Goal: Communication & Community: Share content

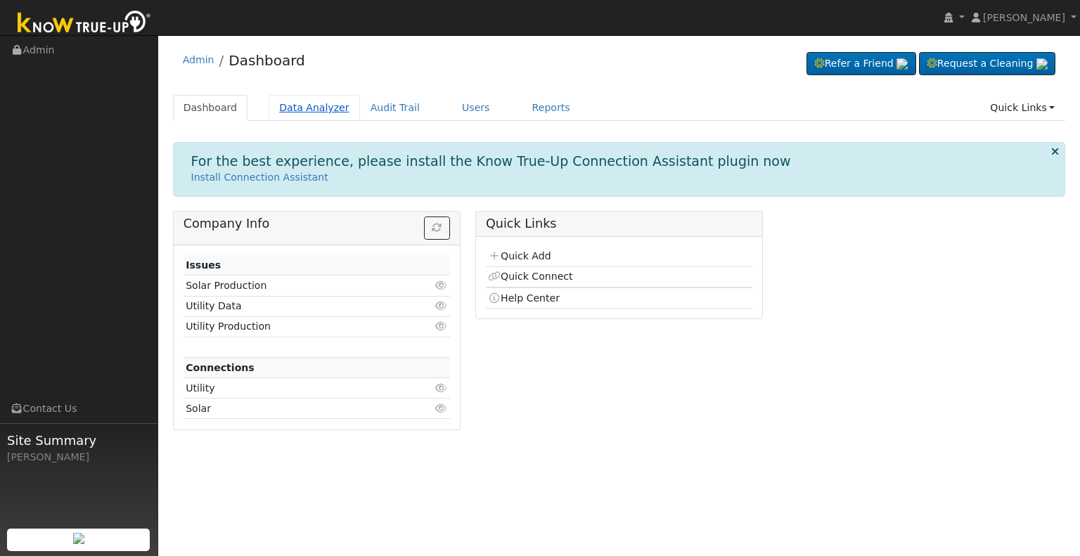
click at [314, 112] on link "Data Analyzer" at bounding box center [314, 108] width 91 height 26
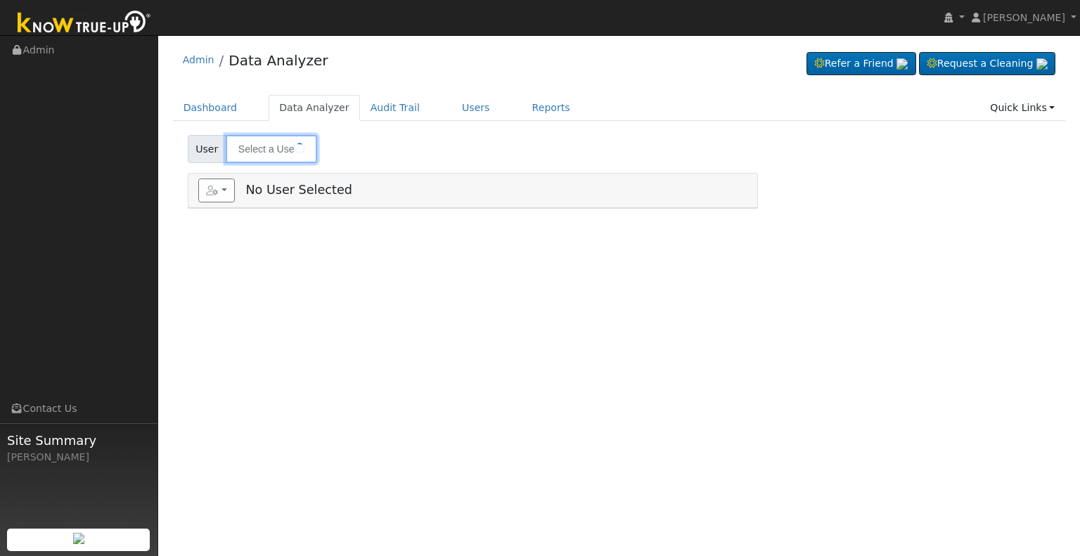
type input "[PERSON_NAME] & [PERSON_NAME]"
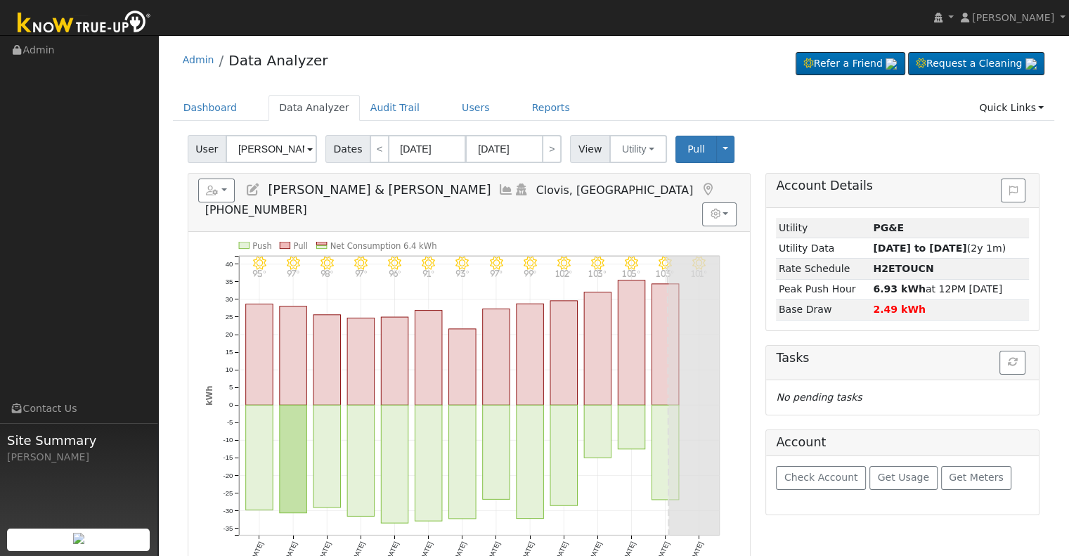
click at [498, 188] on icon at bounding box center [505, 189] width 15 height 13
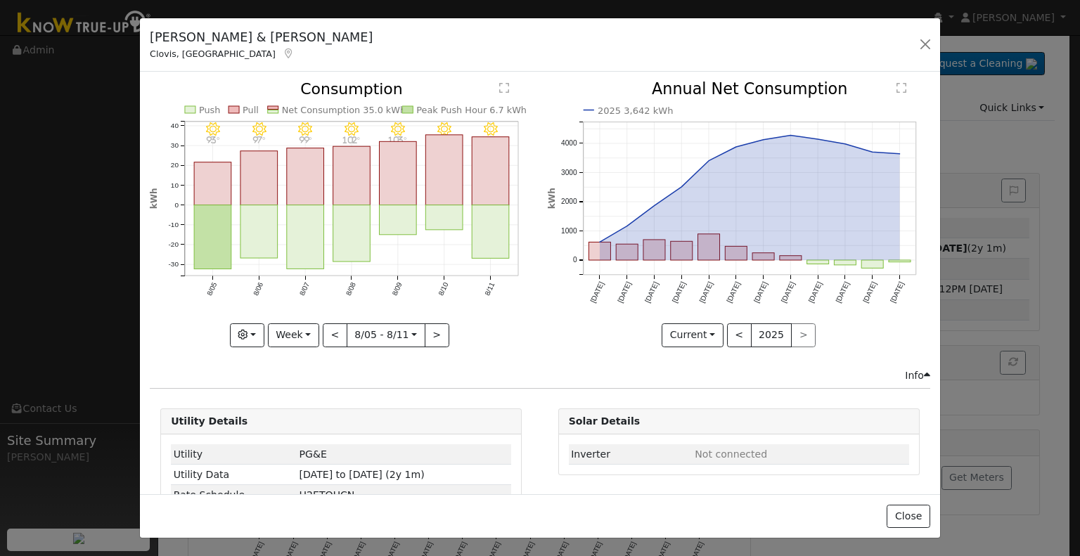
click at [914, 43] on div "Craig & Nina Woodard Clovis, CA Default Account Default Account 1085 Whitrash A…" at bounding box center [540, 45] width 800 height 54
click at [920, 46] on button "button" at bounding box center [925, 44] width 20 height 20
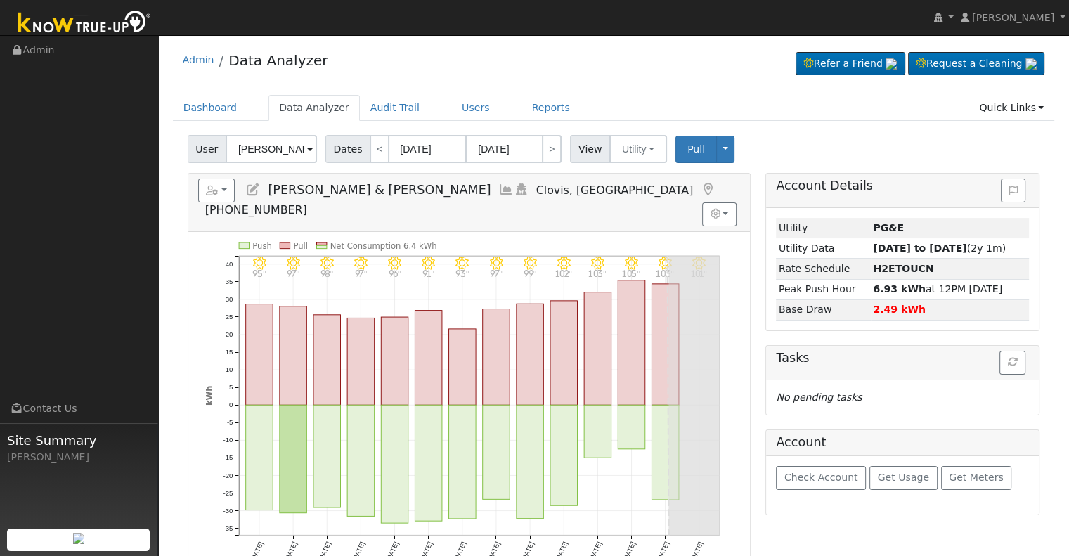
click at [475, 109] on ul "Dashboard Data Analyzer Audit Trail Users Reports Quick Links Quick Add Quick C…" at bounding box center [614, 108] width 882 height 26
click at [451, 106] on link "Users" at bounding box center [475, 108] width 49 height 26
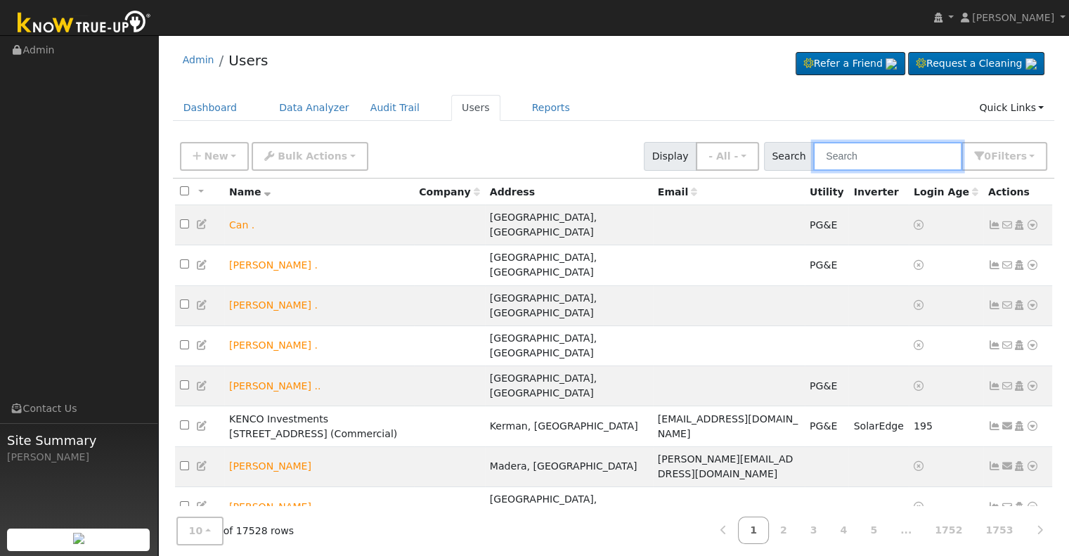
click at [878, 157] on input "text" at bounding box center [887, 156] width 149 height 29
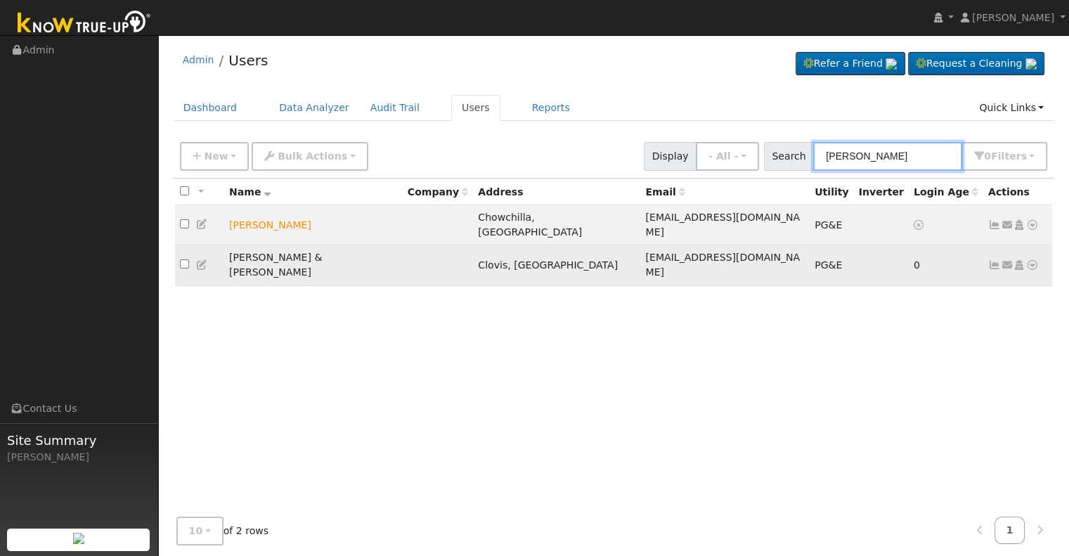
type input "Craig wood"
click at [1008, 260] on icon at bounding box center [1007, 265] width 13 height 10
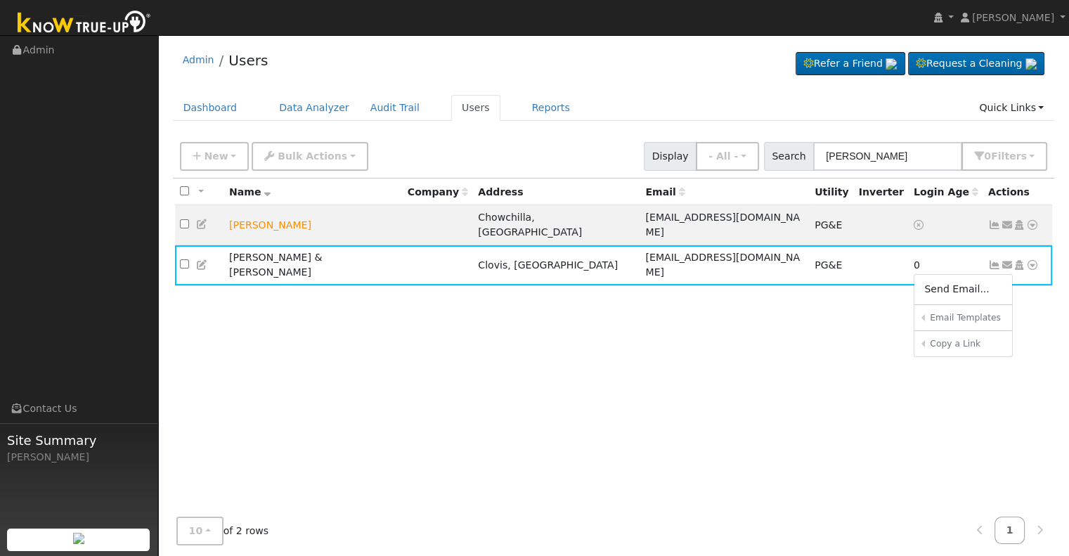
click at [947, 380] on div "All None All on page None on page Name Company Address Email Utility Inverter L…" at bounding box center [614, 346] width 882 height 334
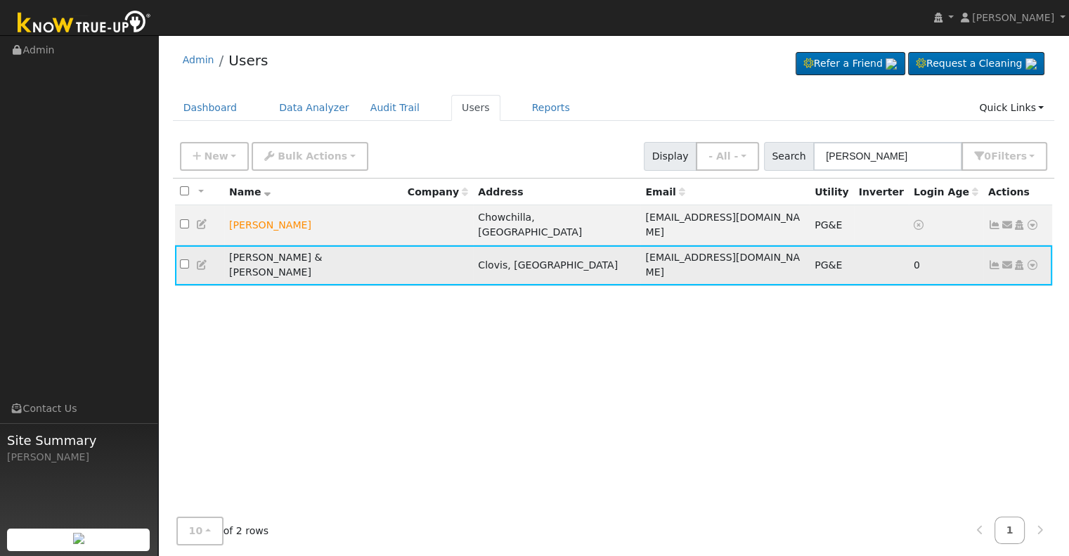
click at [1032, 260] on icon at bounding box center [1032, 265] width 13 height 10
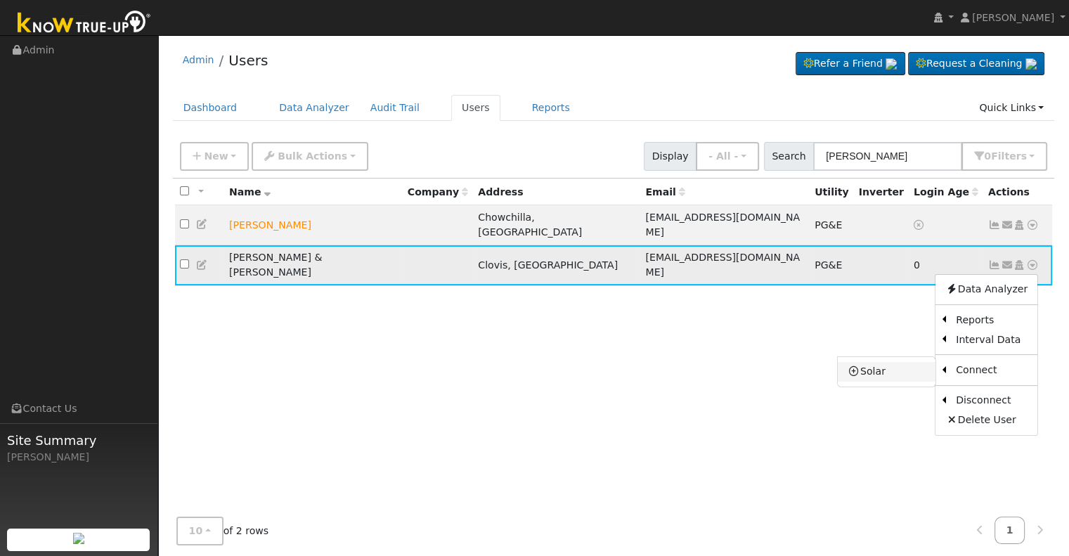
click at [903, 362] on link "Solar" at bounding box center [887, 372] width 98 height 20
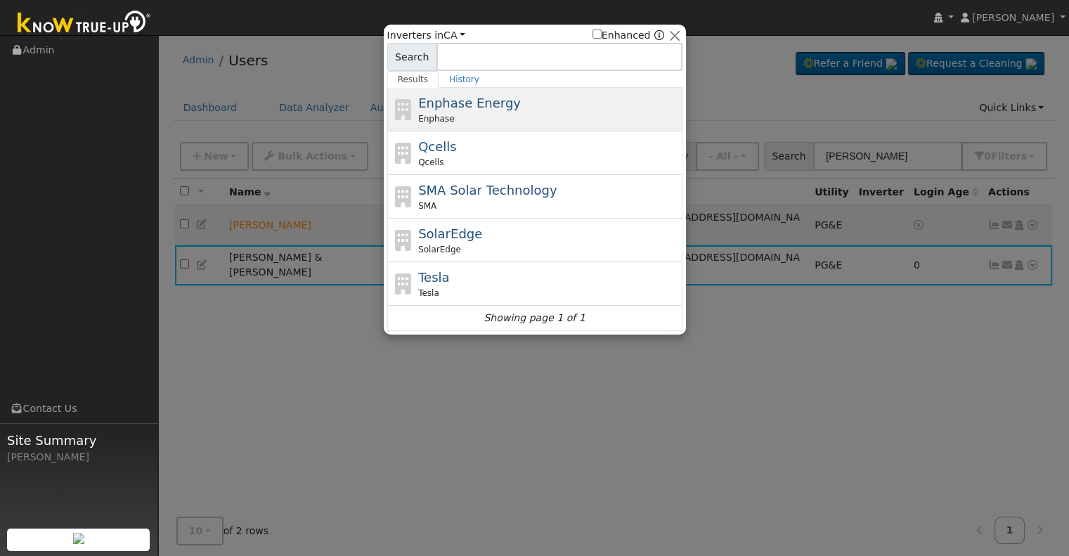
click at [599, 115] on div "Enphase" at bounding box center [548, 118] width 261 height 13
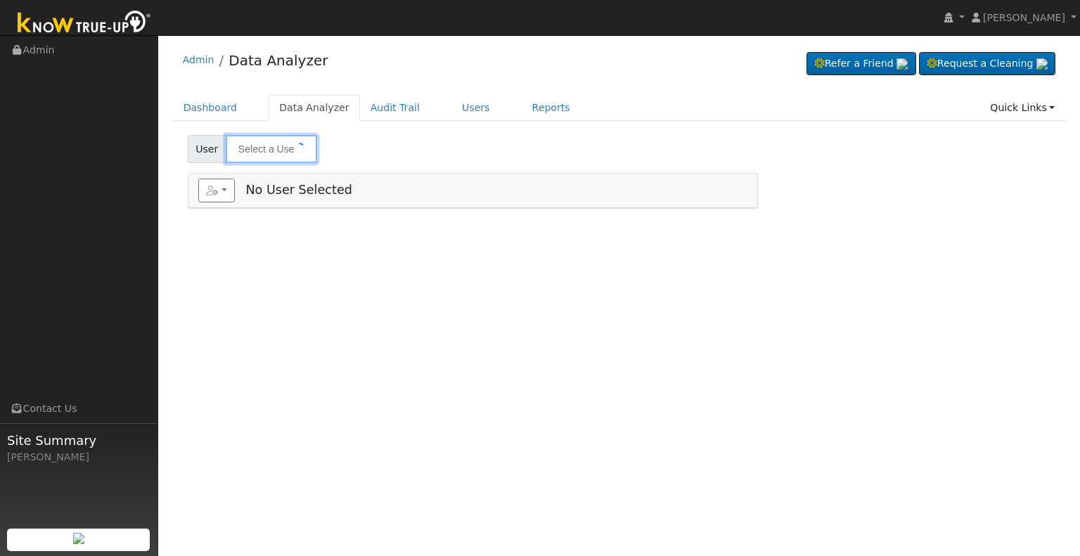
type input "[PERSON_NAME] & [PERSON_NAME]"
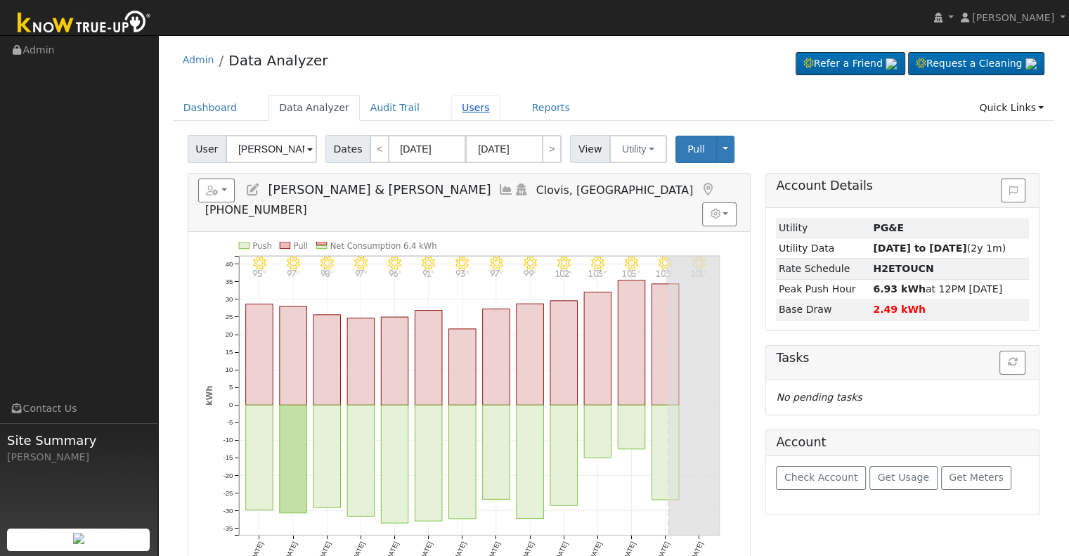
click at [467, 109] on link "Users" at bounding box center [475, 108] width 49 height 26
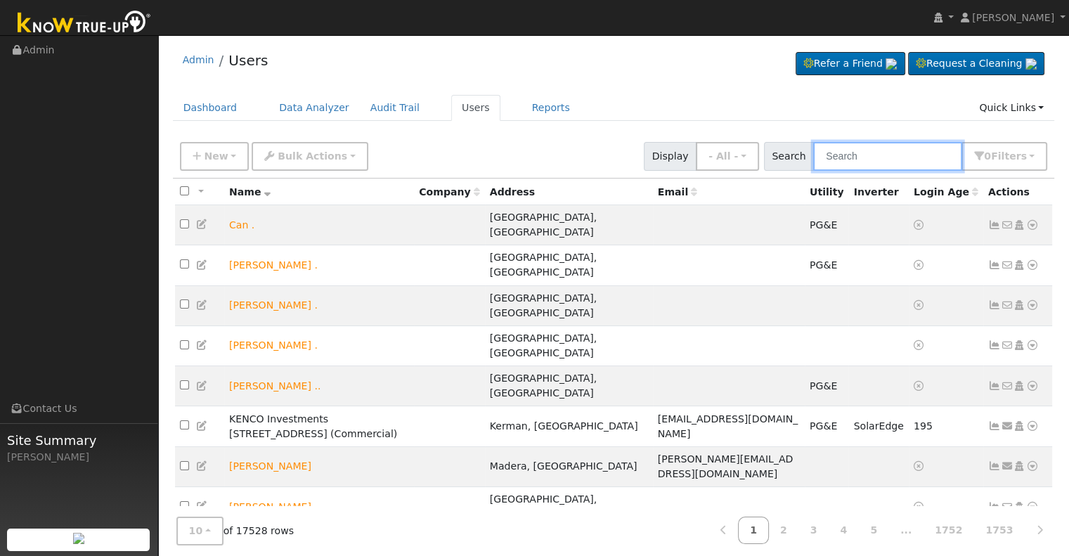
click at [885, 160] on input "text" at bounding box center [887, 156] width 149 height 29
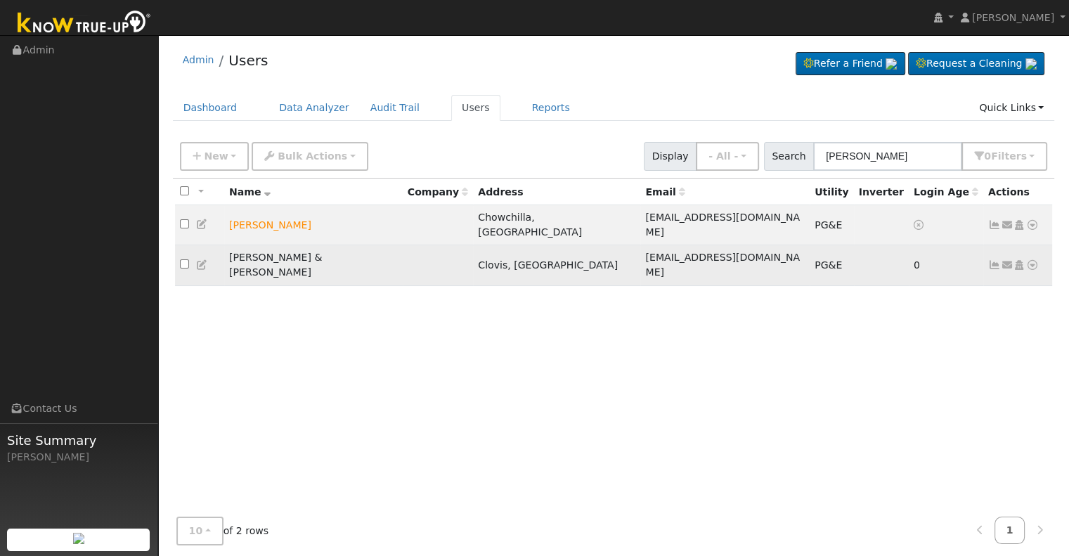
click at [990, 260] on icon at bounding box center [994, 265] width 13 height 10
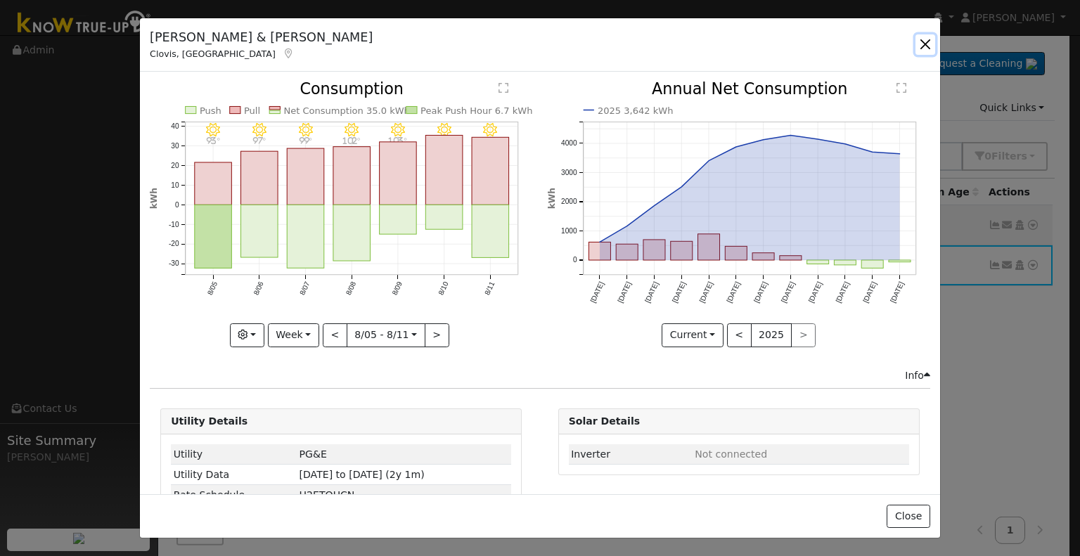
click at [920, 44] on button "button" at bounding box center [925, 44] width 20 height 20
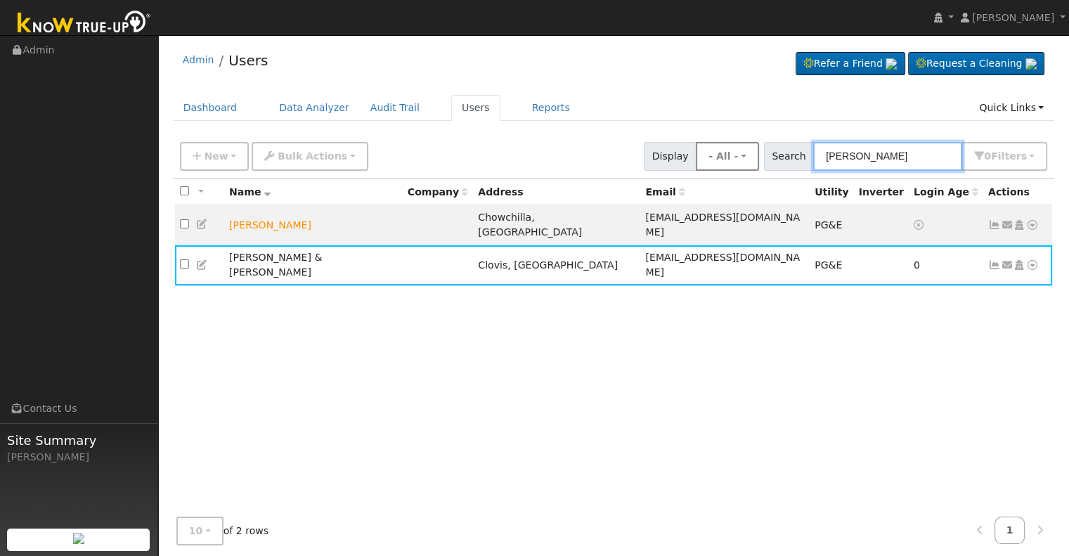
drag, startPoint x: 855, startPoint y: 148, endPoint x: 766, endPoint y: 163, distance: 89.8
click at [768, 162] on div "New Add User Quick Add Quick Connect Quick Convert Lead Bulk Actions Send Email…" at bounding box center [613, 154] width 873 height 34
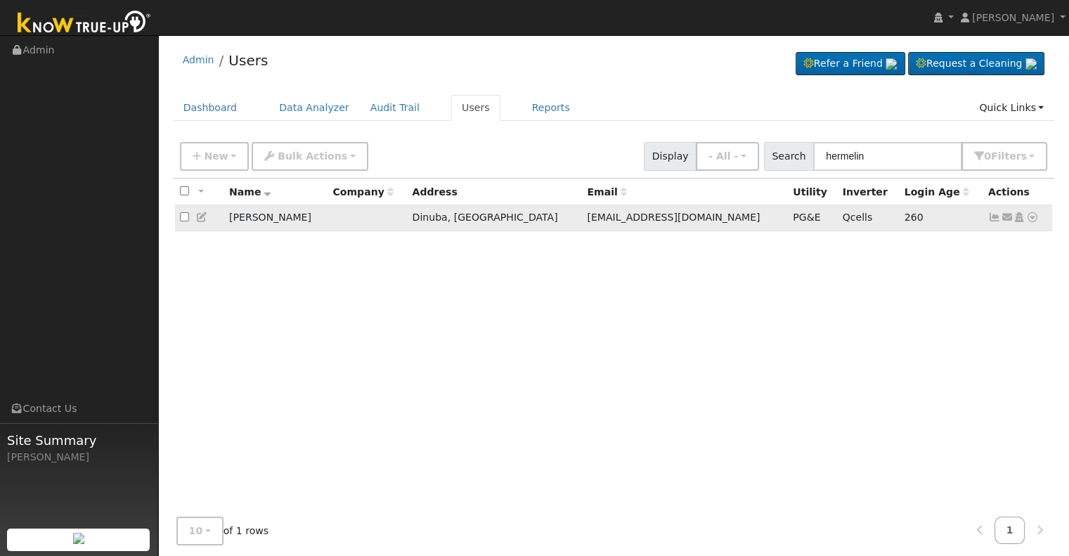
click at [991, 221] on icon at bounding box center [994, 217] width 13 height 10
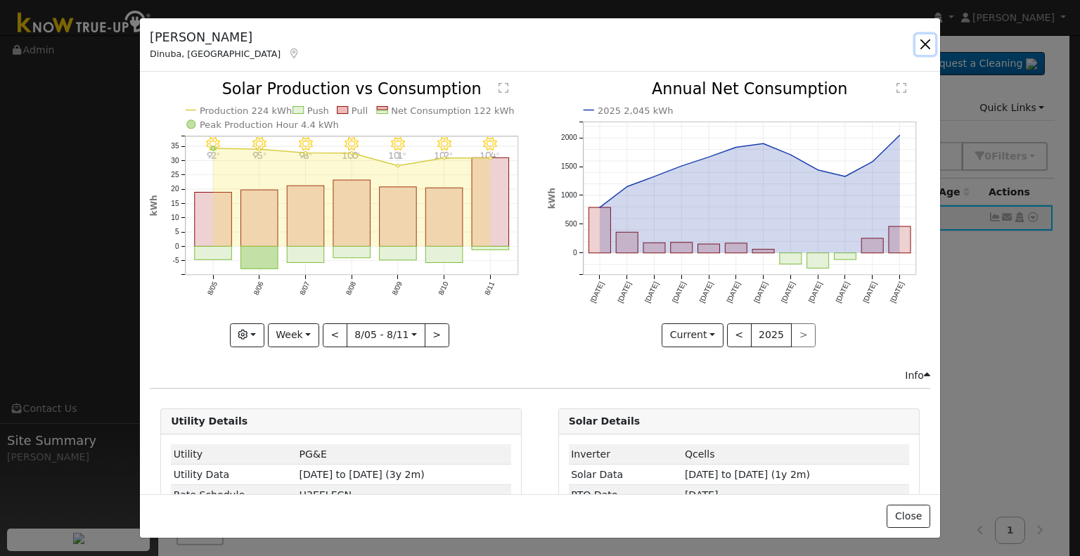
click at [925, 43] on button "button" at bounding box center [925, 44] width 20 height 20
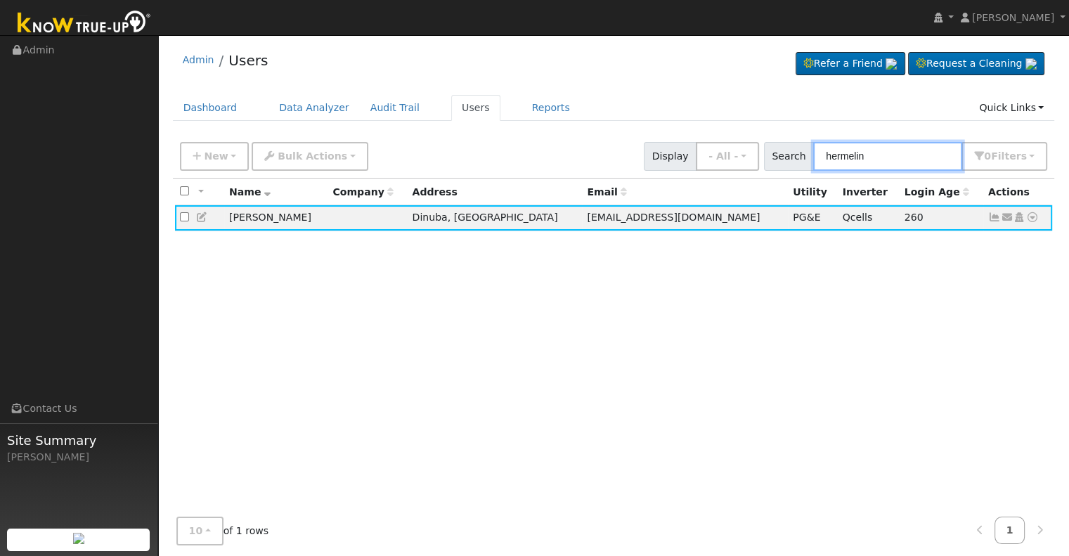
drag, startPoint x: 882, startPoint y: 157, endPoint x: 806, endPoint y: 154, distance: 76.0
click at [807, 154] on div "Search hermelin 0 Filter s Role Show - All - Show Leads Admin Billing Admin Acc…" at bounding box center [906, 156] width 284 height 29
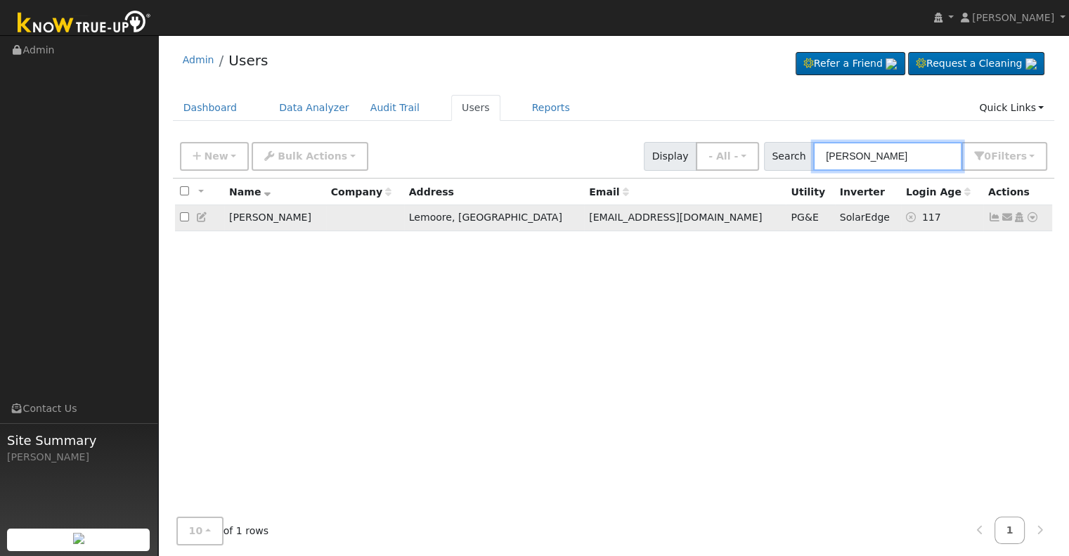
type input "joseph ann"
click at [993, 218] on icon at bounding box center [994, 217] width 13 height 10
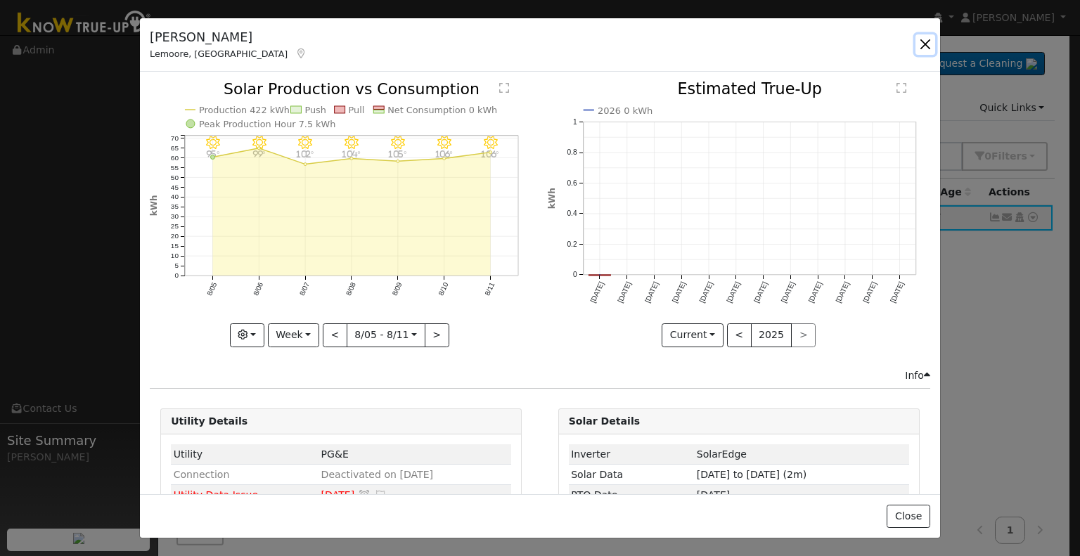
click at [926, 39] on button "button" at bounding box center [925, 44] width 20 height 20
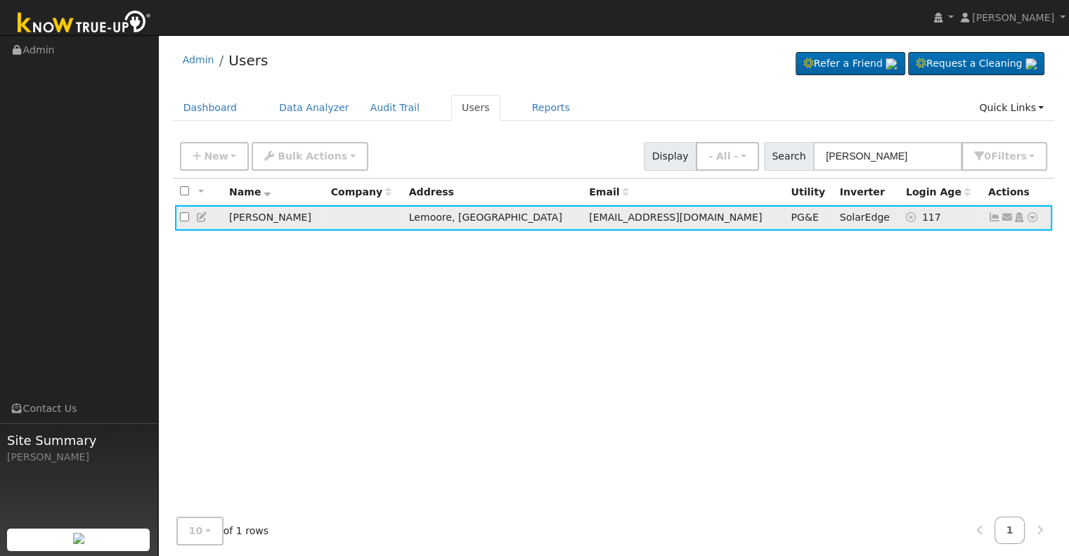
click at [998, 218] on icon at bounding box center [994, 217] width 13 height 10
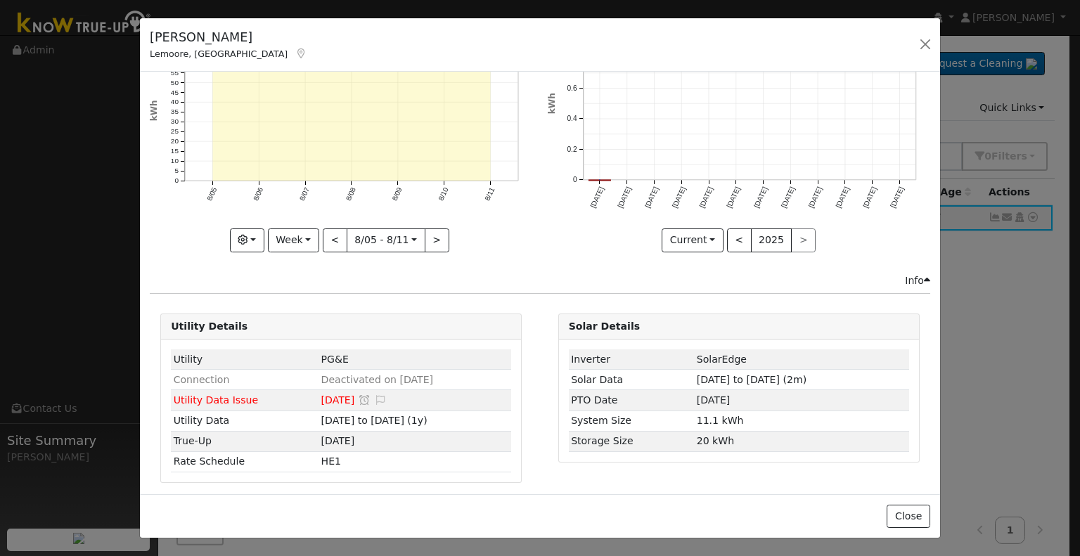
scroll to position [97, 0]
click at [322, 392] on span "[DATE]" at bounding box center [338, 397] width 34 height 11
click at [358, 393] on icon at bounding box center [364, 398] width 13 height 10
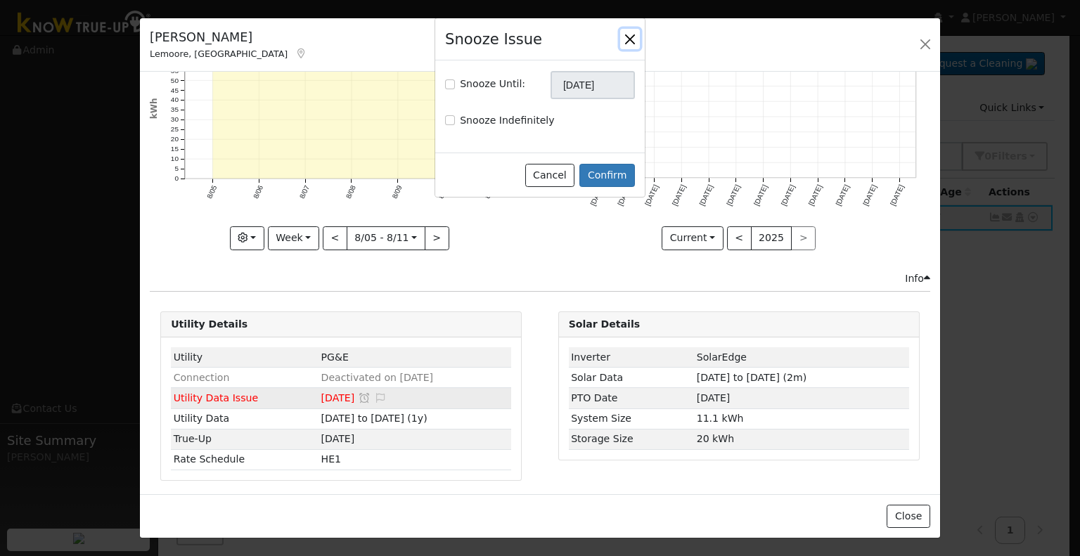
click at [631, 44] on button "button" at bounding box center [630, 39] width 20 height 20
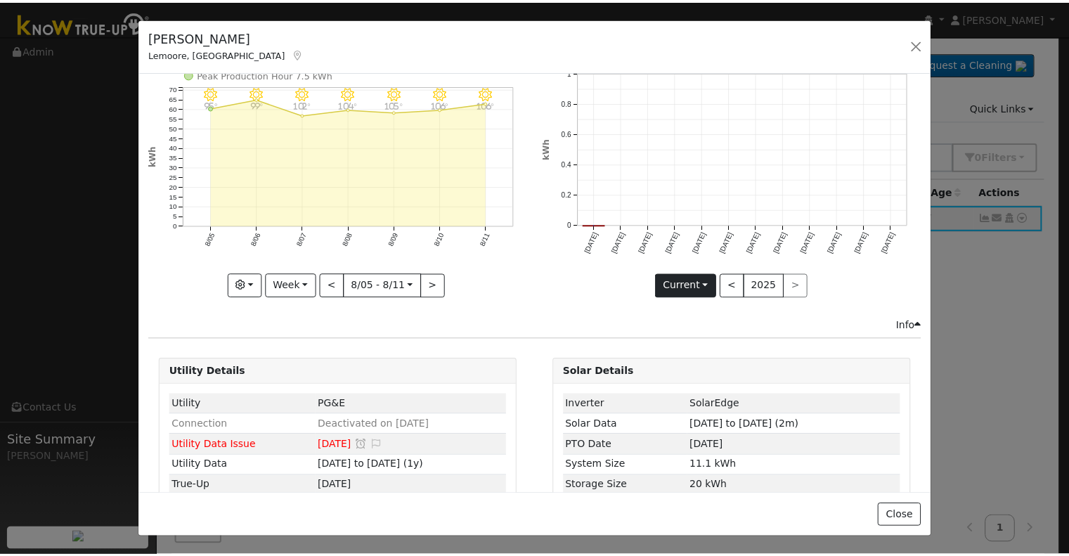
scroll to position [0, 0]
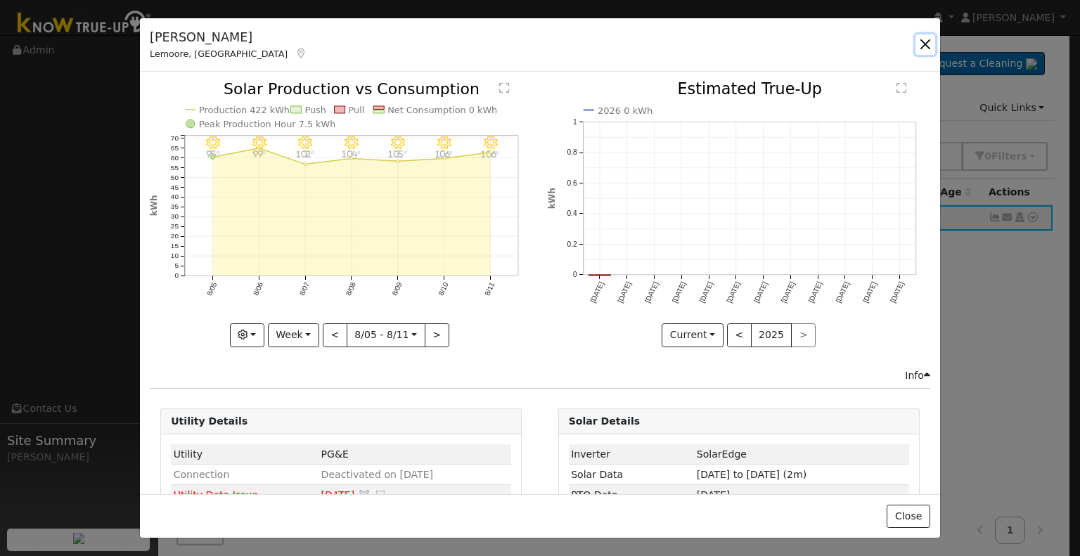
click at [931, 41] on button "button" at bounding box center [925, 44] width 20 height 20
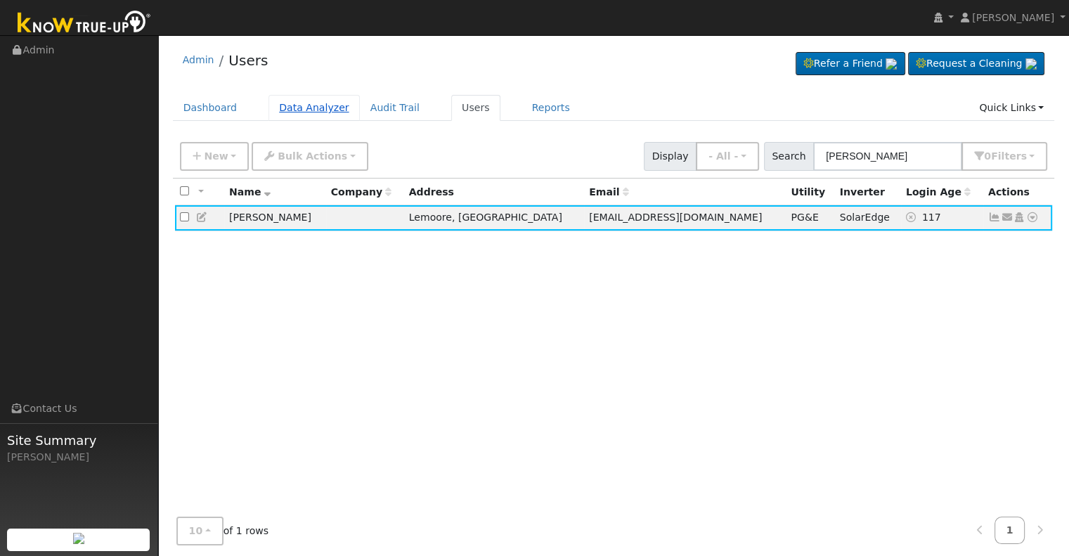
click at [313, 101] on link "Data Analyzer" at bounding box center [314, 108] width 91 height 26
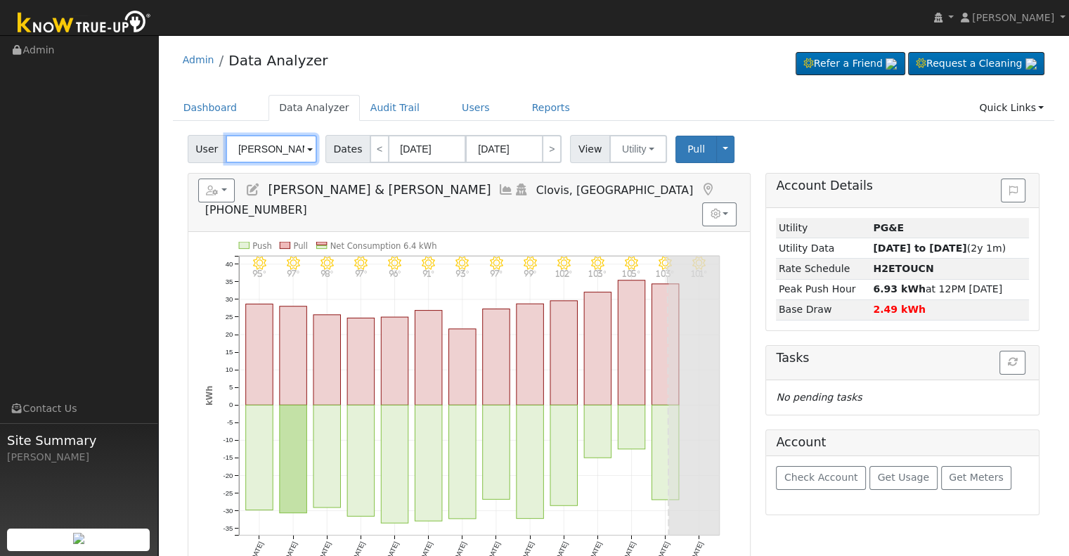
click at [265, 153] on input "[PERSON_NAME] & [PERSON_NAME]" at bounding box center [271, 149] width 91 height 28
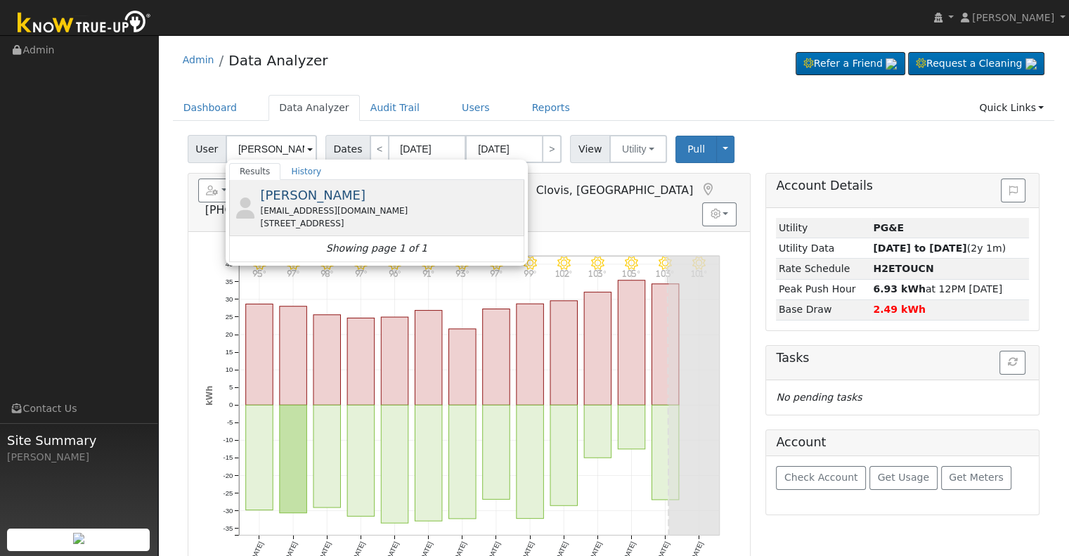
click at [295, 205] on div "[EMAIL_ADDRESS][DOMAIN_NAME]" at bounding box center [390, 211] width 261 height 13
type input "[PERSON_NAME]"
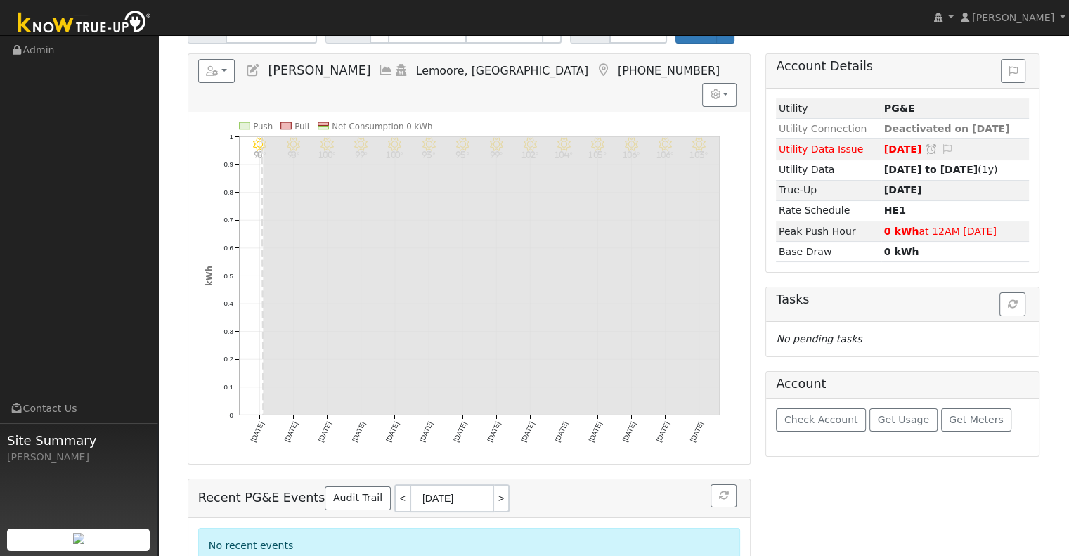
scroll to position [129, 0]
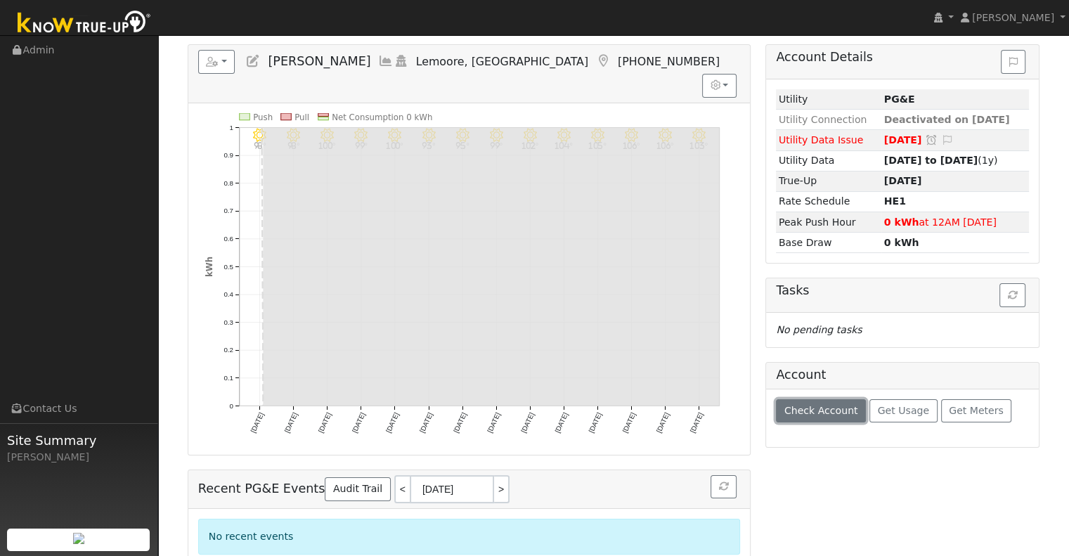
click at [851, 409] on button "Check Account" at bounding box center [821, 411] width 90 height 24
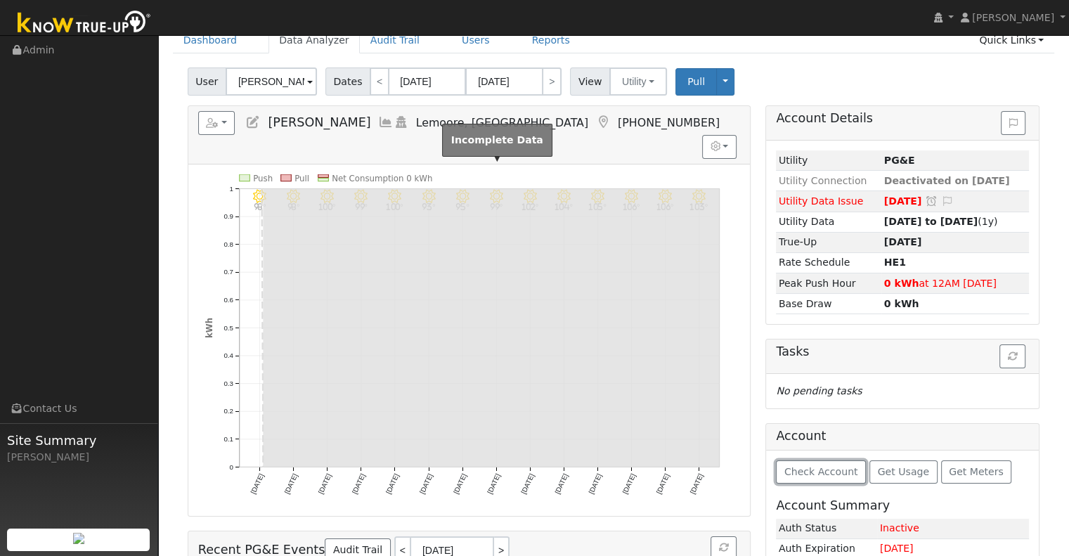
scroll to position [0, 0]
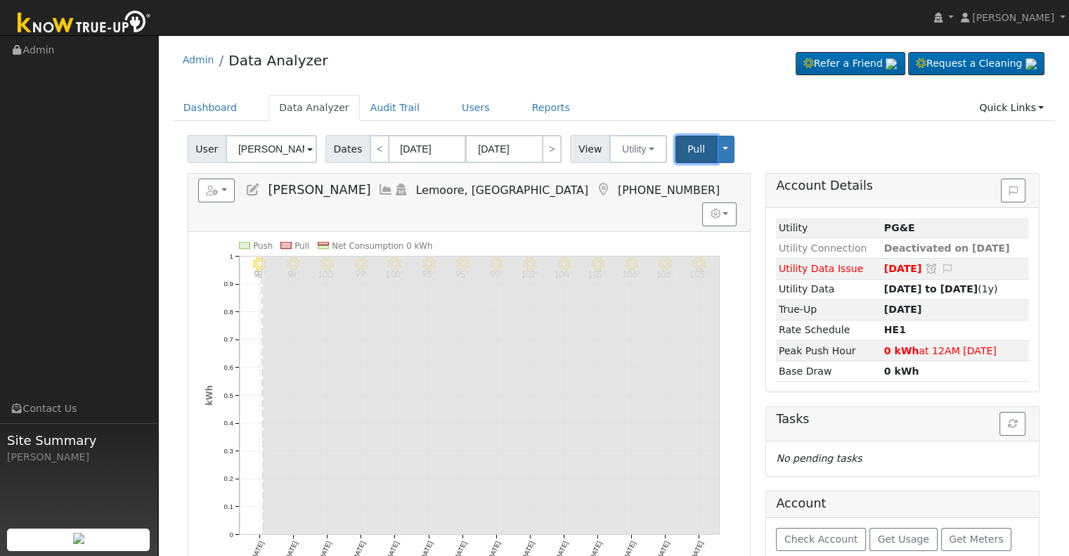
click at [697, 155] on button "Pull" at bounding box center [696, 149] width 41 height 27
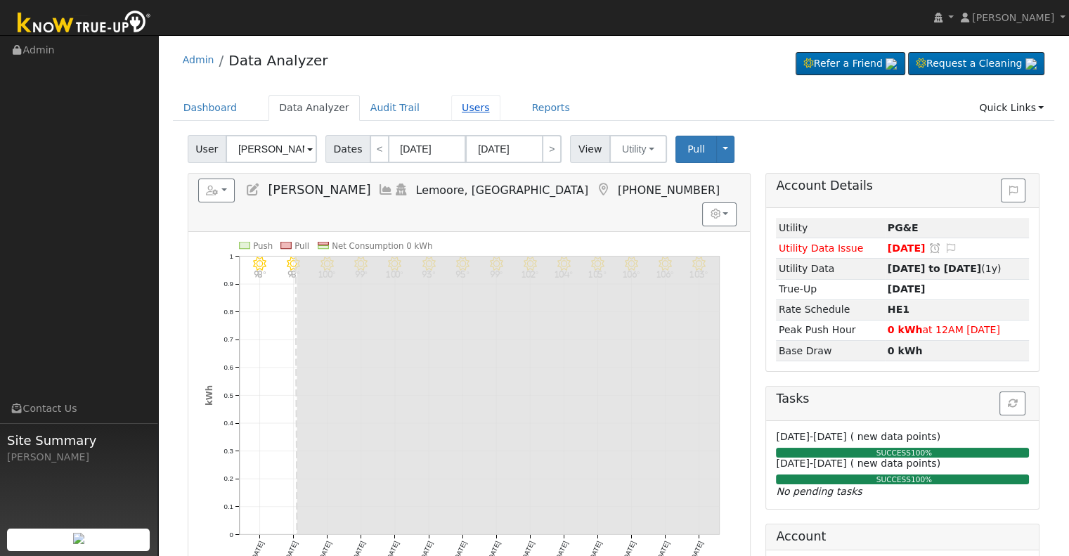
click at [461, 105] on link "Users" at bounding box center [475, 108] width 49 height 26
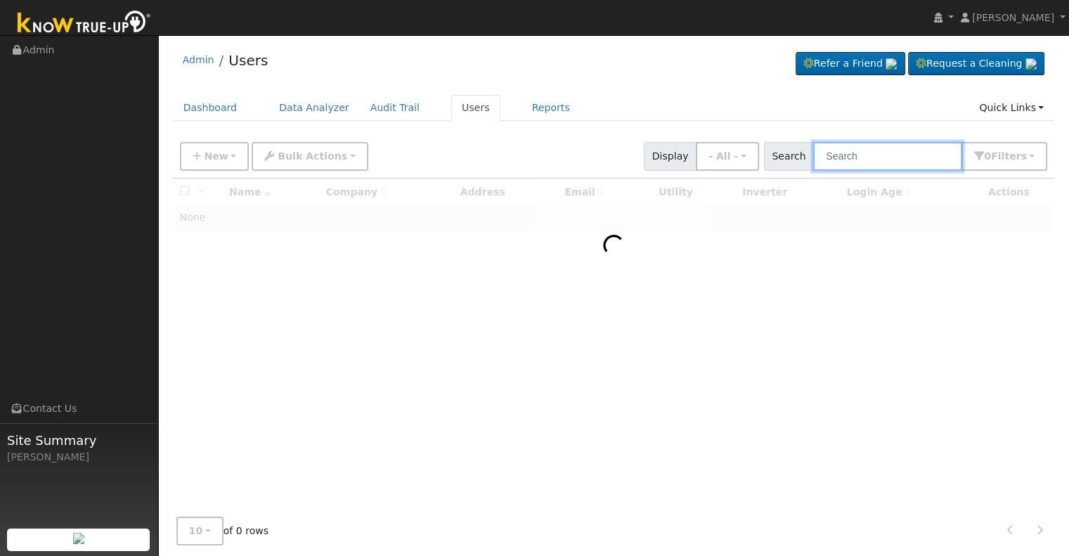
click at [870, 155] on input "text" at bounding box center [887, 156] width 149 height 29
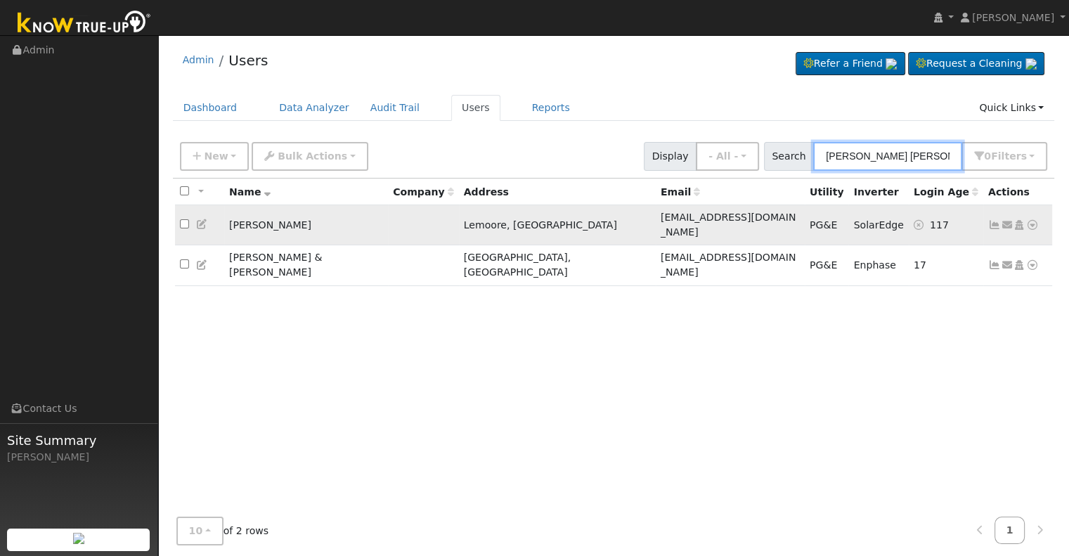
type input "[PERSON_NAME] [PERSON_NAME]"
click at [1007, 220] on icon at bounding box center [1007, 225] width 13 height 10
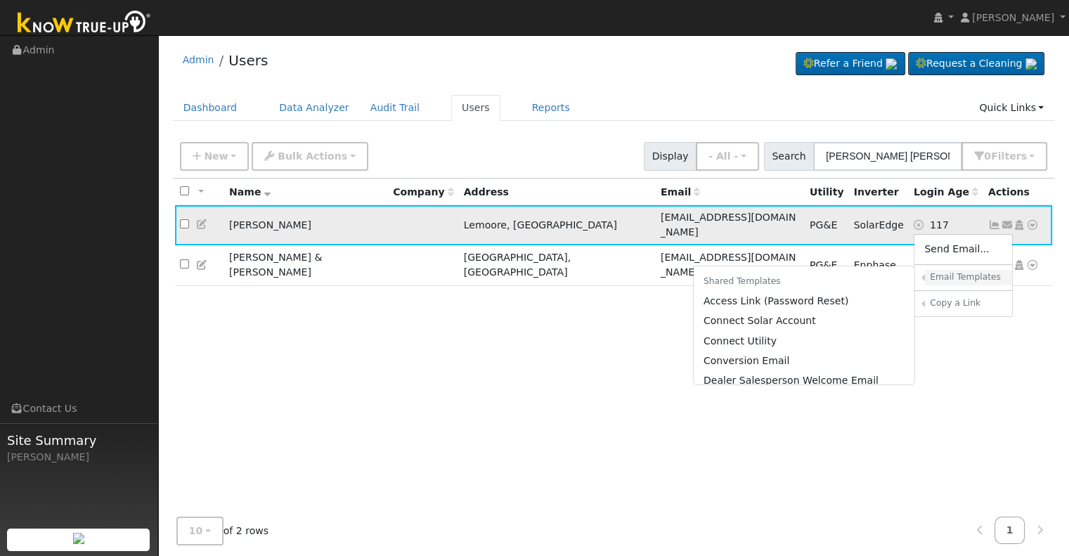
click at [970, 272] on h6 "Email Templates" at bounding box center [966, 277] width 72 height 11
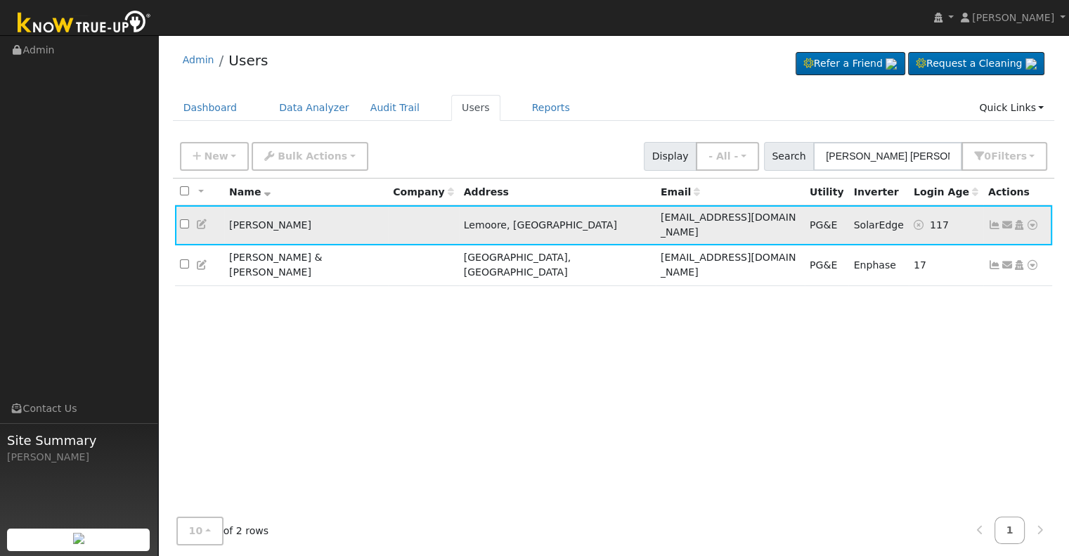
click at [1010, 220] on icon at bounding box center [1007, 225] width 13 height 10
drag, startPoint x: 979, startPoint y: 241, endPoint x: 940, endPoint y: 240, distance: 38.7
click at [978, 241] on link "Send Email..." at bounding box center [964, 250] width 98 height 20
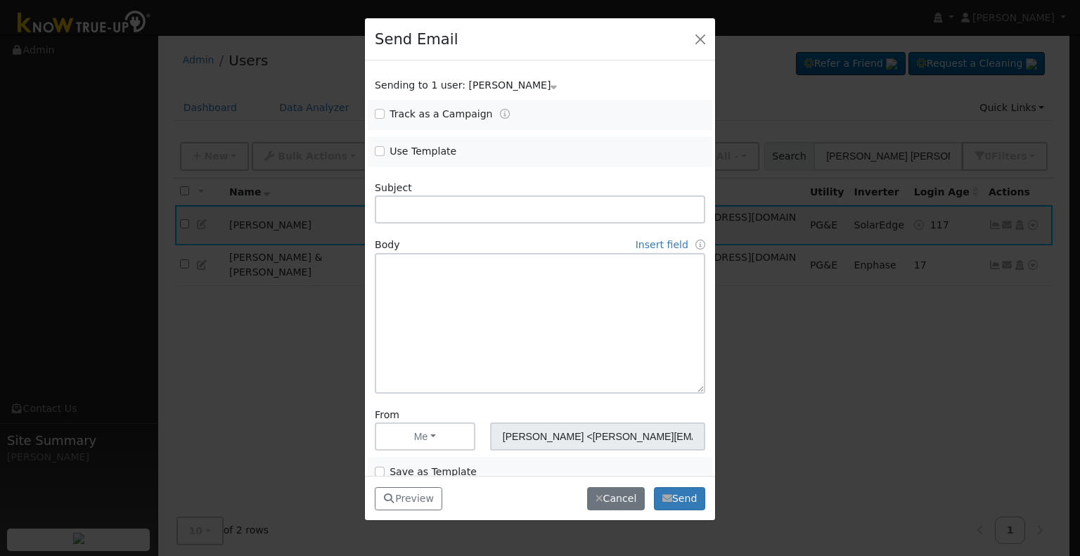
click at [401, 146] on label "Use Template" at bounding box center [422, 151] width 67 height 15
click at [385, 146] on input "Use Template" at bounding box center [380, 151] width 10 height 10
checkbox input "true"
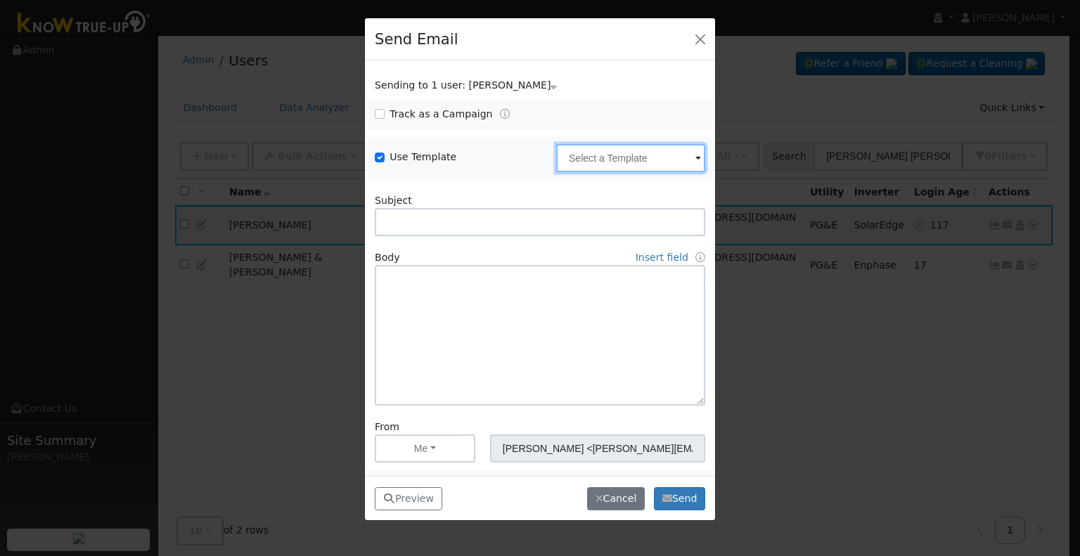
click at [616, 164] on input "text" at bounding box center [630, 158] width 149 height 28
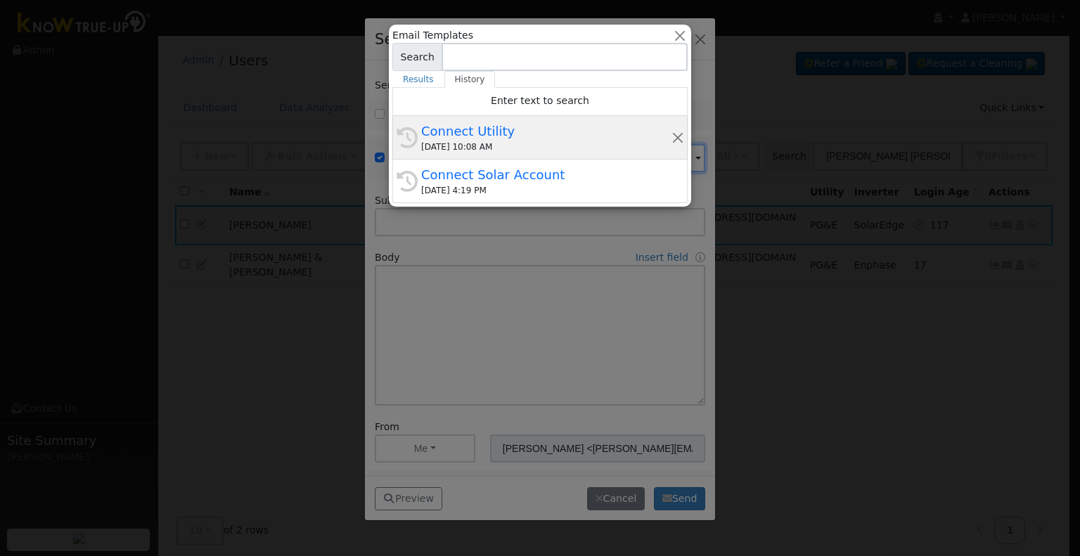
click at [546, 148] on div "08/05/2025 10:08 AM" at bounding box center [546, 147] width 250 height 13
type input "Connect Utility"
type textarea "Hello, Please use the link below to connect your utility company to Know True-U…"
type input "Know True-Up <knowtrueup@solardatapros.com>"
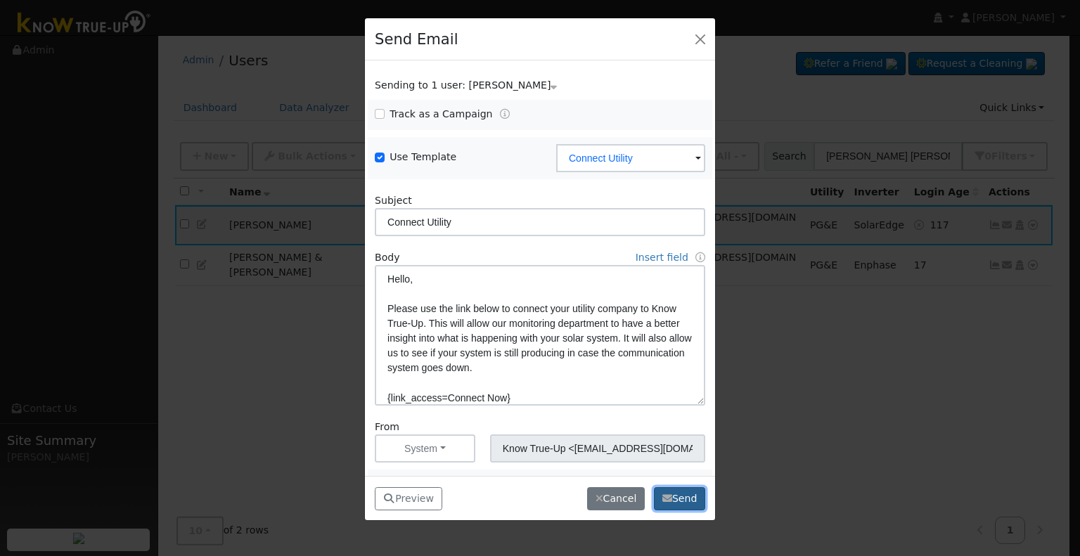
click at [688, 501] on button "Send" at bounding box center [679, 499] width 51 height 24
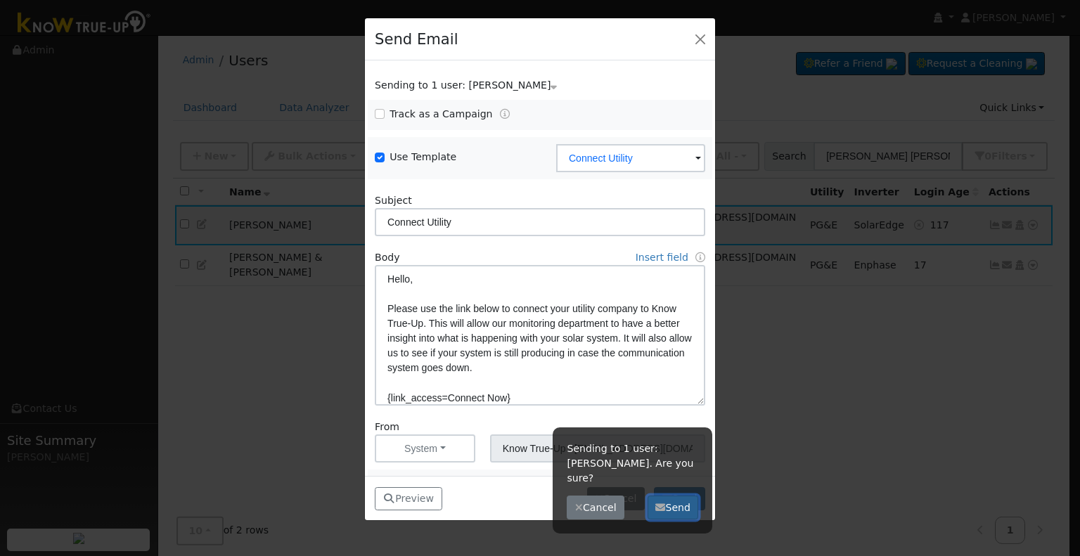
click at [683, 496] on button "Send" at bounding box center [672, 508] width 51 height 24
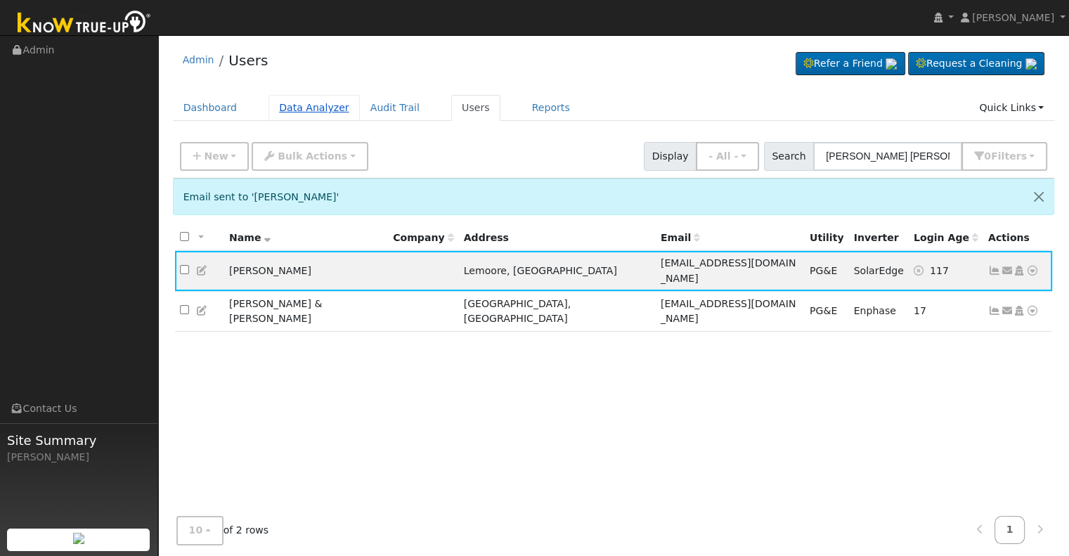
click at [322, 109] on link "Data Analyzer" at bounding box center [314, 108] width 91 height 26
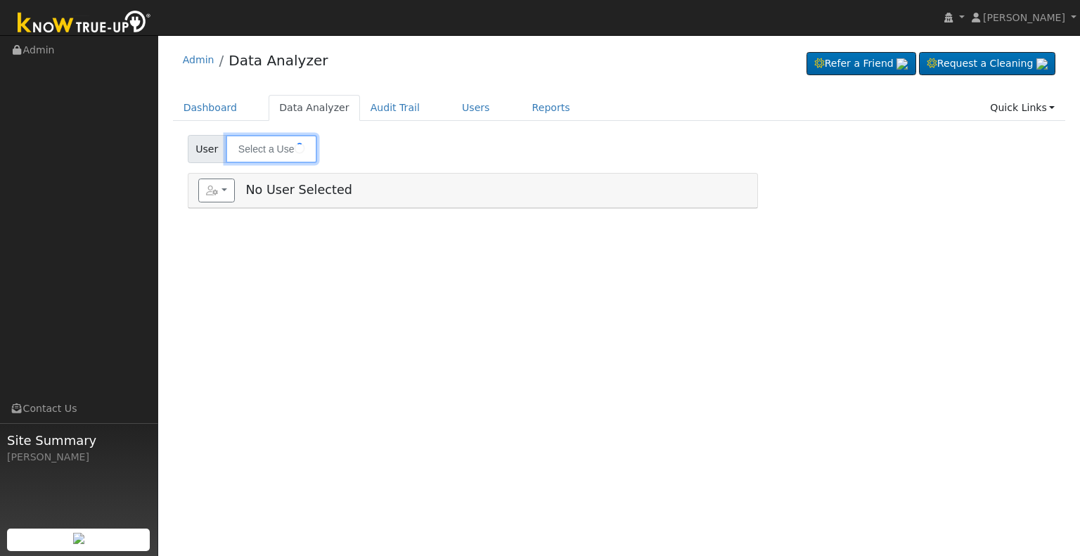
type input "[PERSON_NAME]"
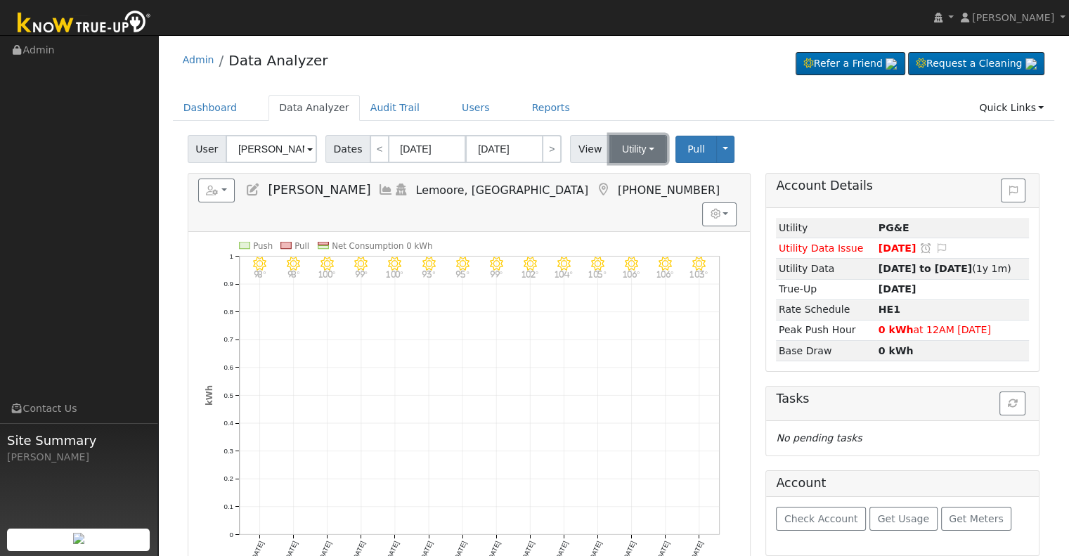
click at [648, 153] on button "Utility" at bounding box center [639, 149] width 58 height 28
click at [717, 151] on button "Toggle Dropdown" at bounding box center [725, 149] width 18 height 27
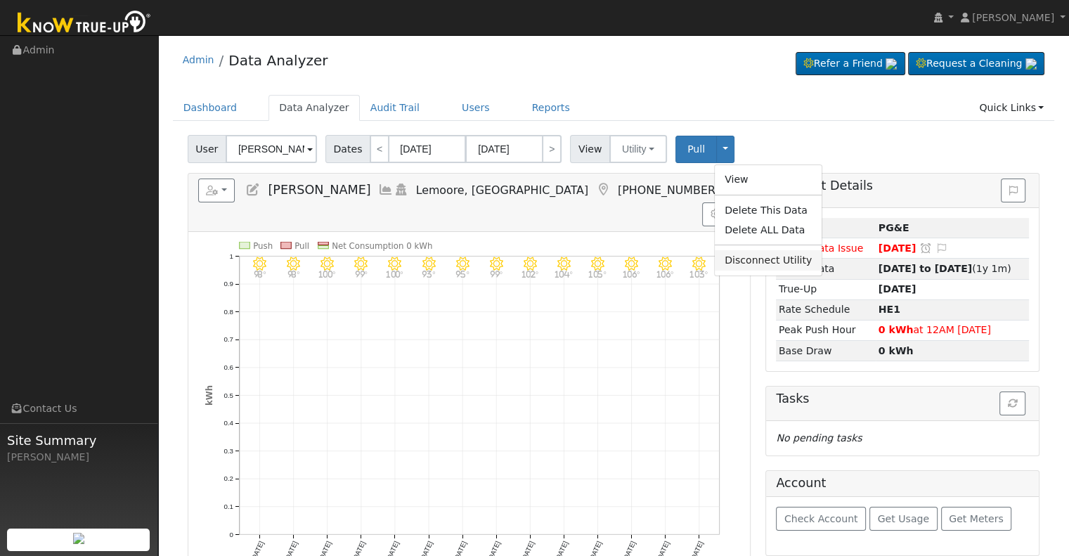
click at [750, 259] on link "Disconnect Utility" at bounding box center [768, 260] width 107 height 20
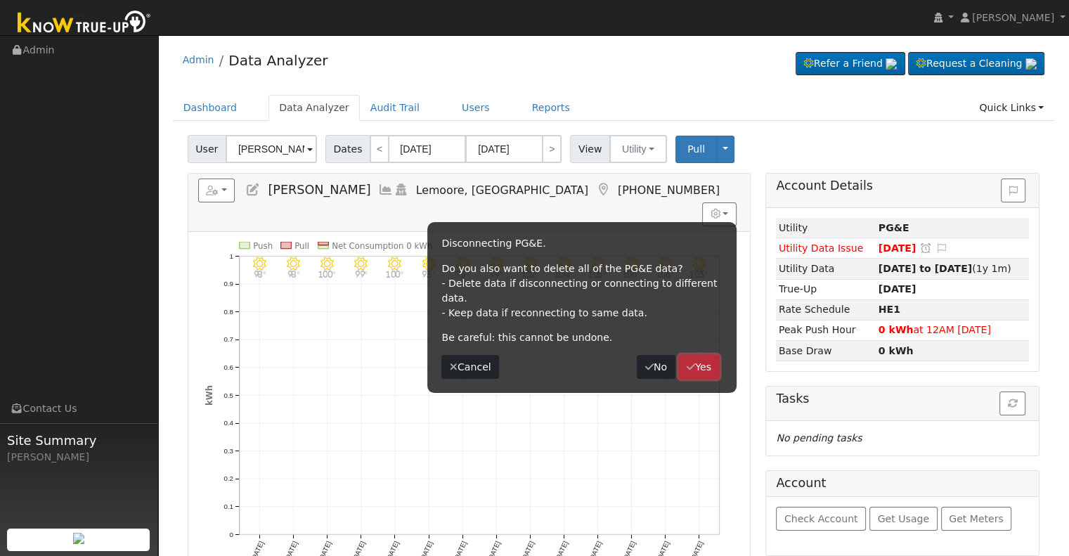
click at [705, 355] on button "Yes" at bounding box center [699, 367] width 41 height 24
